Goal: Transaction & Acquisition: Purchase product/service

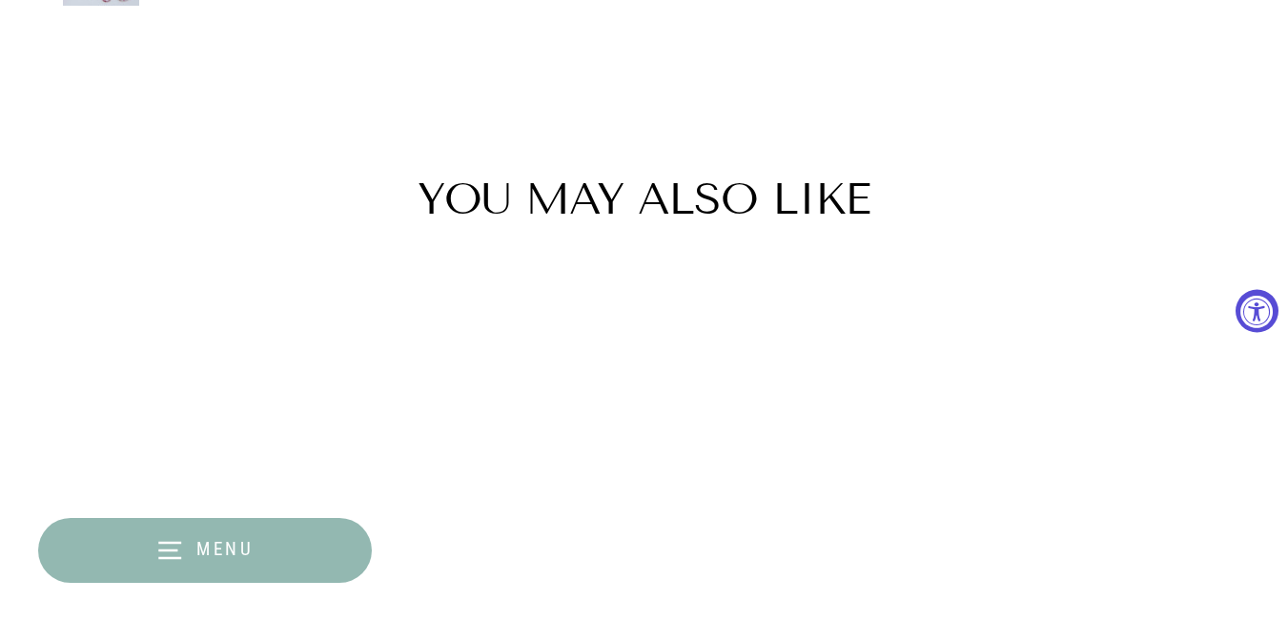
scroll to position [2574, 0]
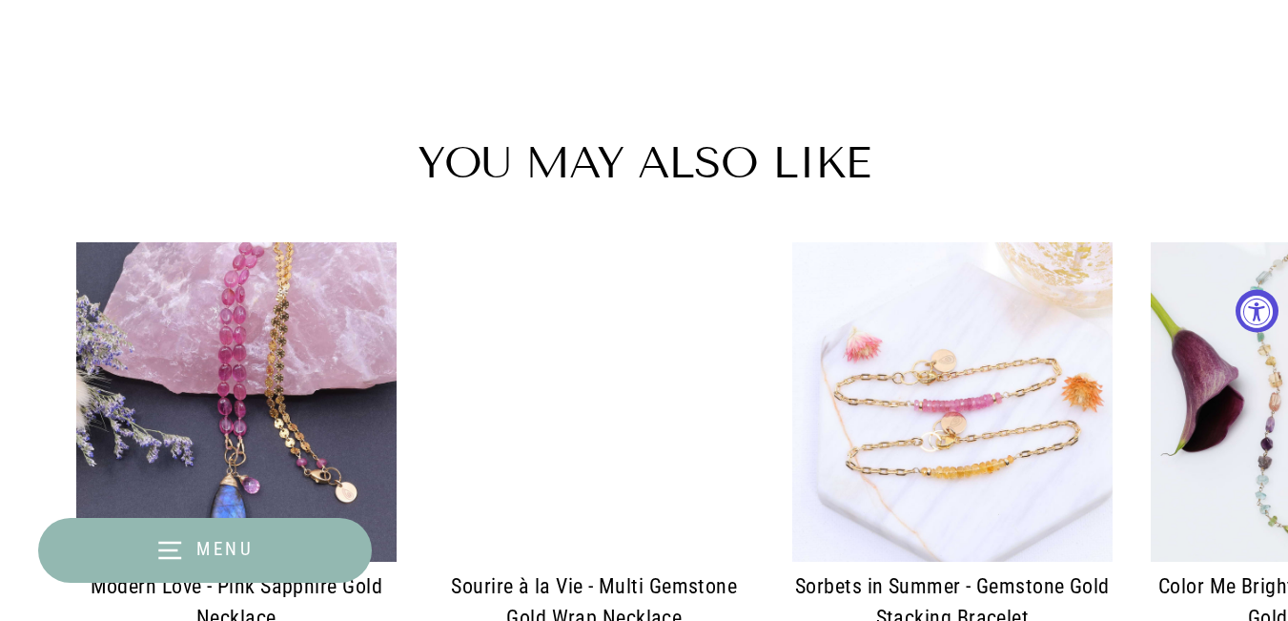
select select "3"
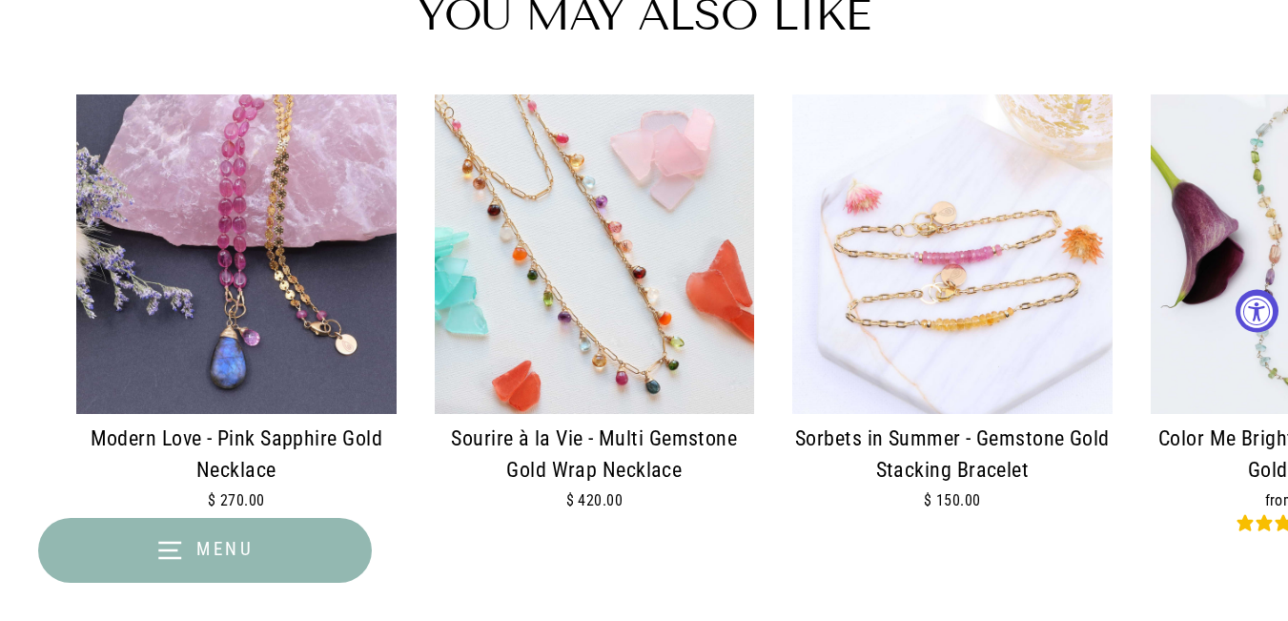
scroll to position [2765, 0]
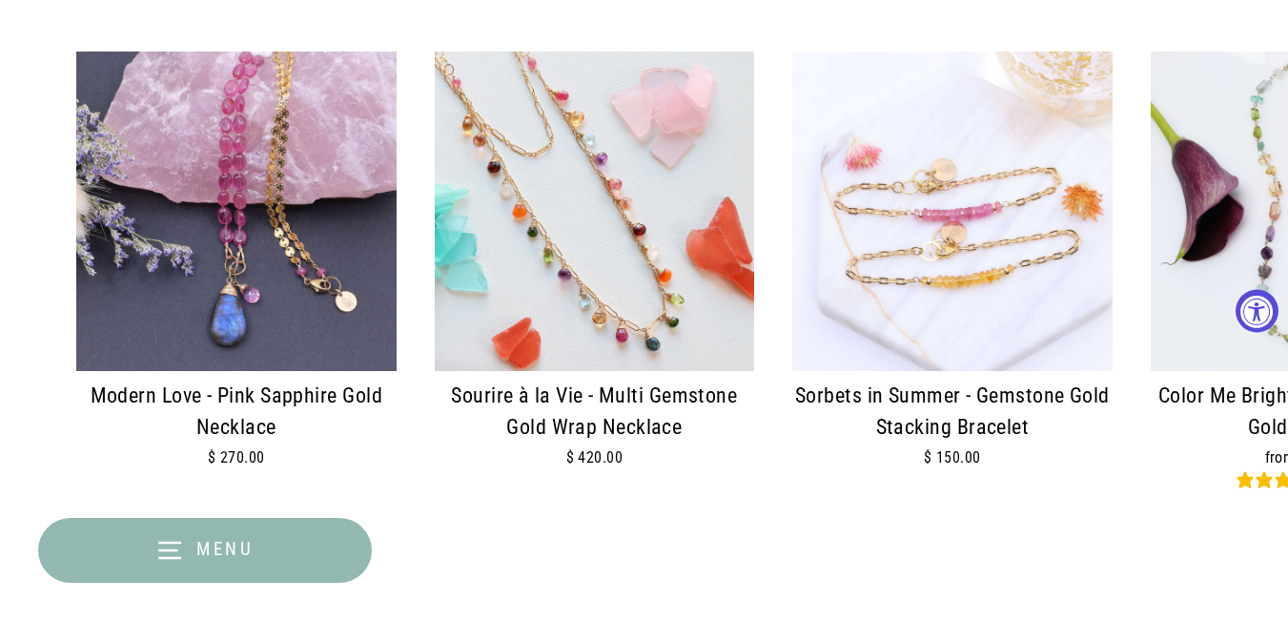
click at [678, 293] on img at bounding box center [595, 211] width 320 height 320
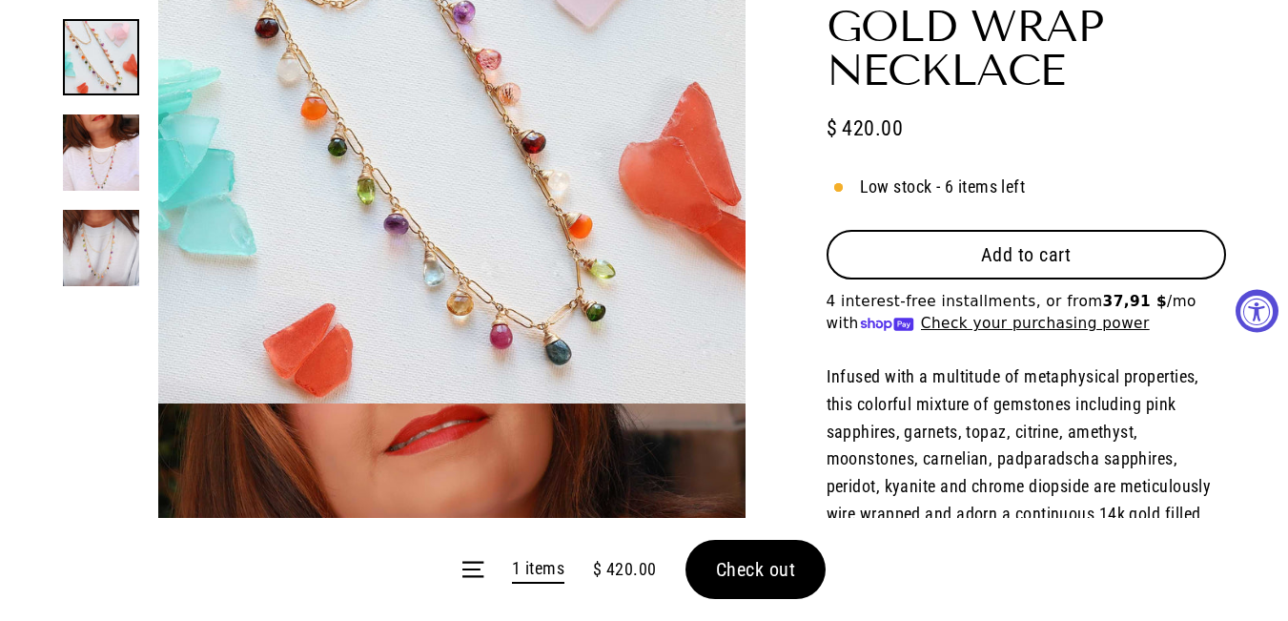
scroll to position [381, 0]
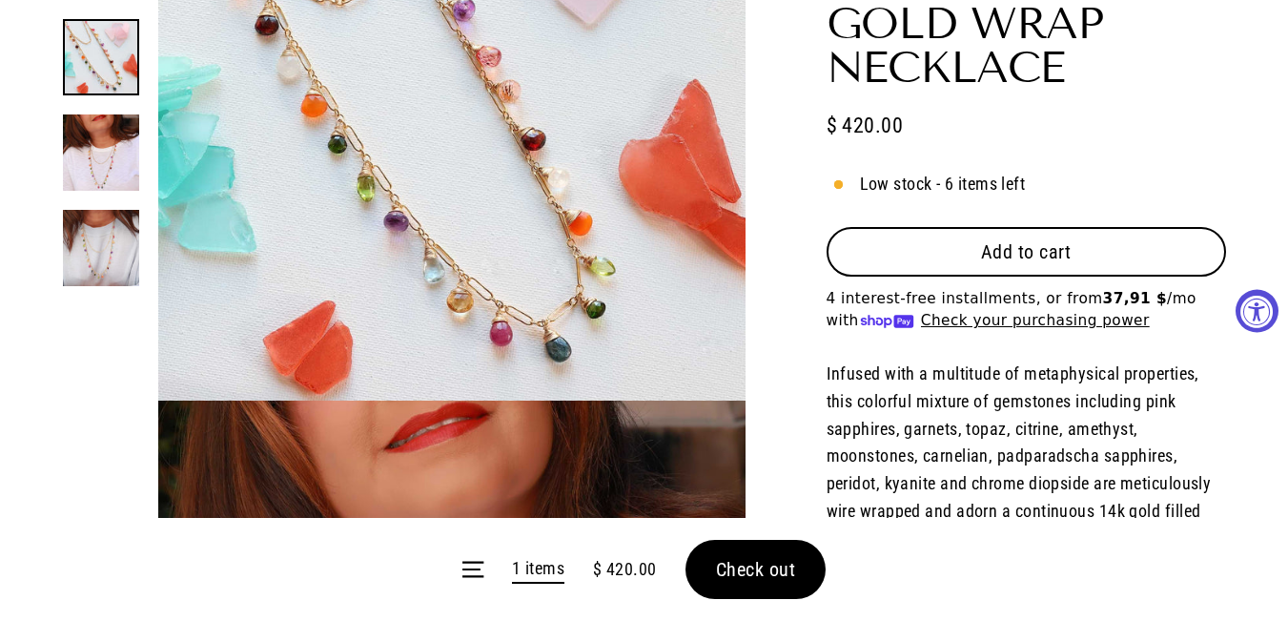
select select "3"
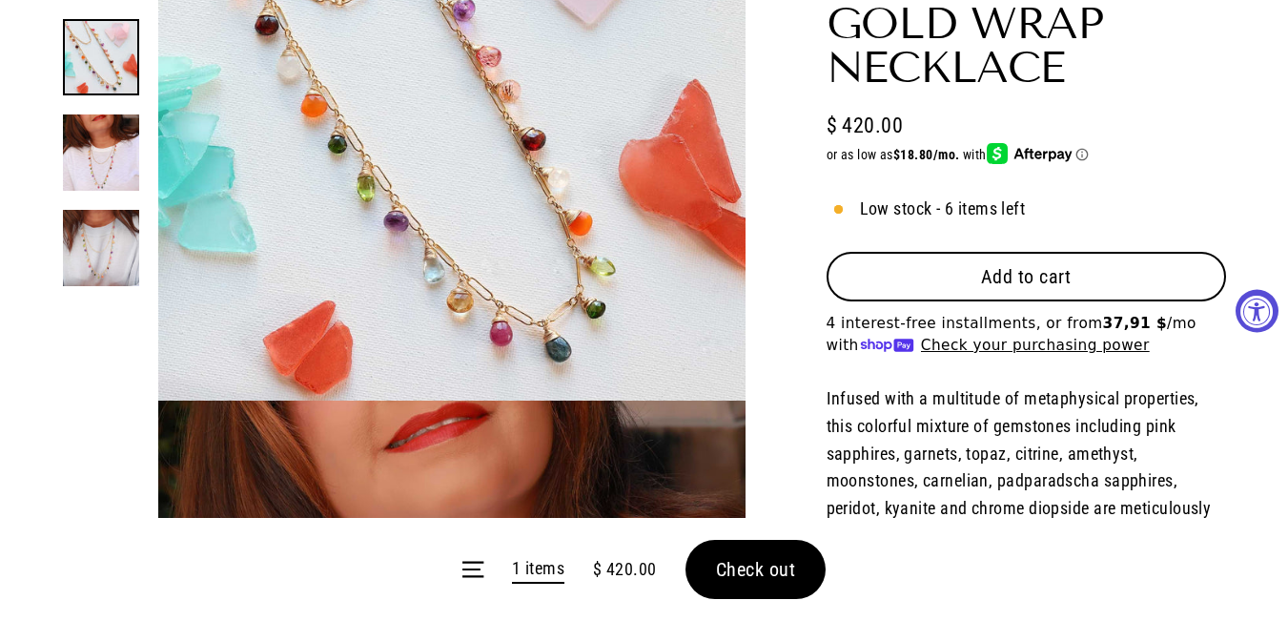
click at [716, 576] on span "Check out" at bounding box center [756, 569] width 80 height 23
